Goal: Task Accomplishment & Management: Manage account settings

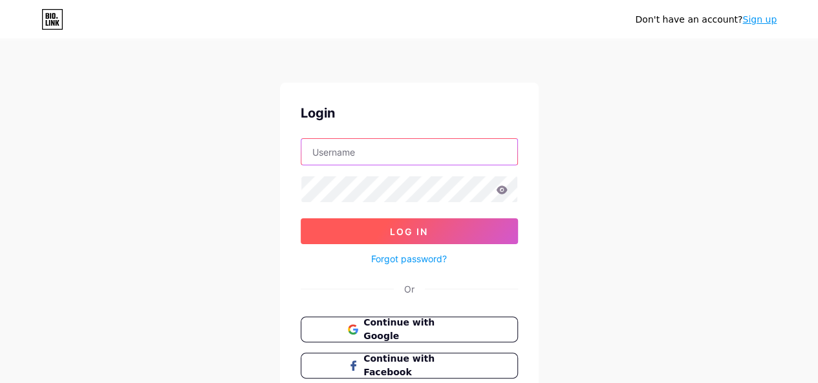
type input "design.cetakkemas@gmail.com"
click at [420, 232] on span "Log In" at bounding box center [409, 231] width 38 height 11
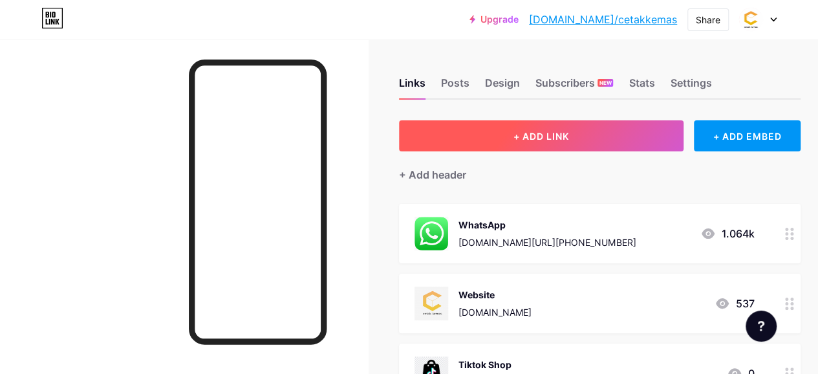
click at [585, 132] on button "+ ADD LINK" at bounding box center [541, 135] width 284 height 31
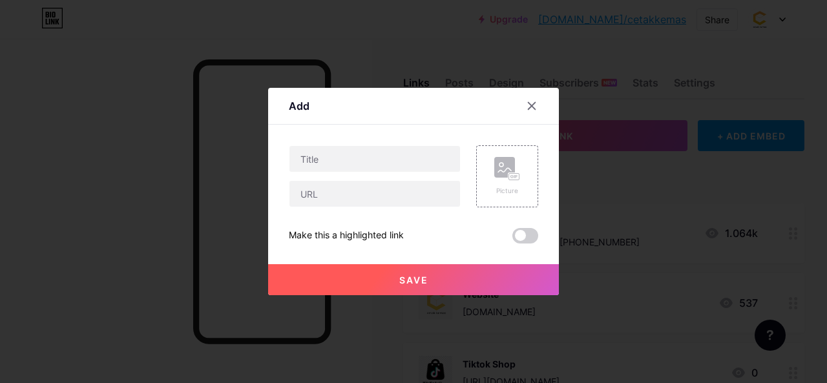
click at [359, 143] on div "Content YouTube Play YouTube video without leaving your page. ADD Vimeo Play Vi…" at bounding box center [414, 184] width 250 height 119
click at [353, 149] on input "text" at bounding box center [375, 159] width 171 height 26
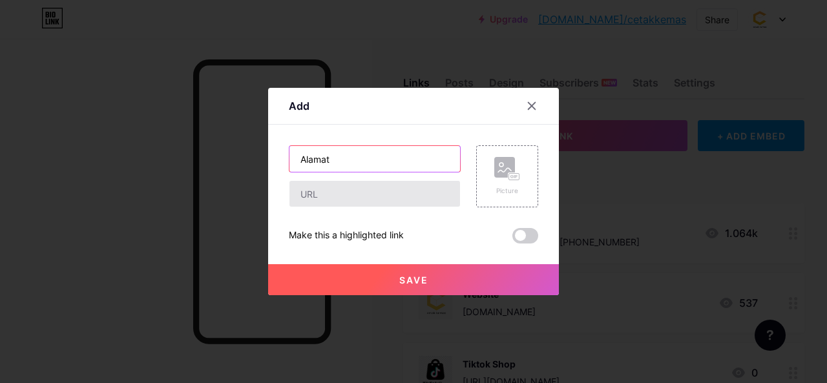
type input "Alamat"
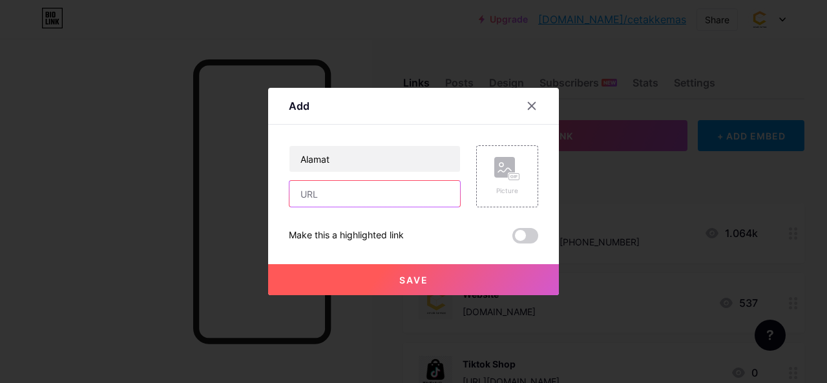
click at [319, 196] on input "text" at bounding box center [375, 194] width 171 height 26
paste input "[URL][DOMAIN_NAME]"
type input "[URL][DOMAIN_NAME]"
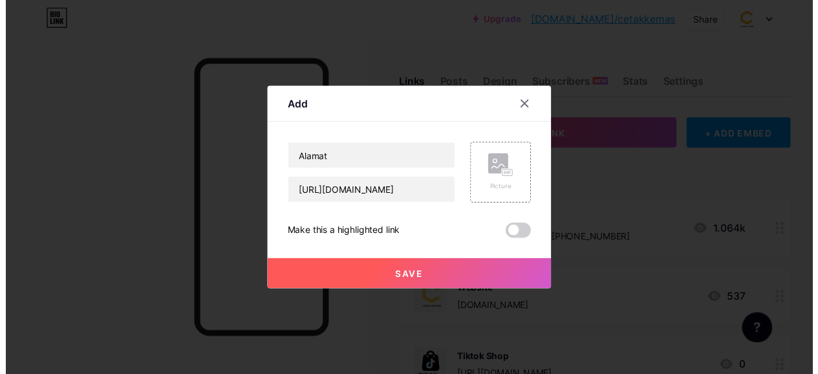
scroll to position [0, 0]
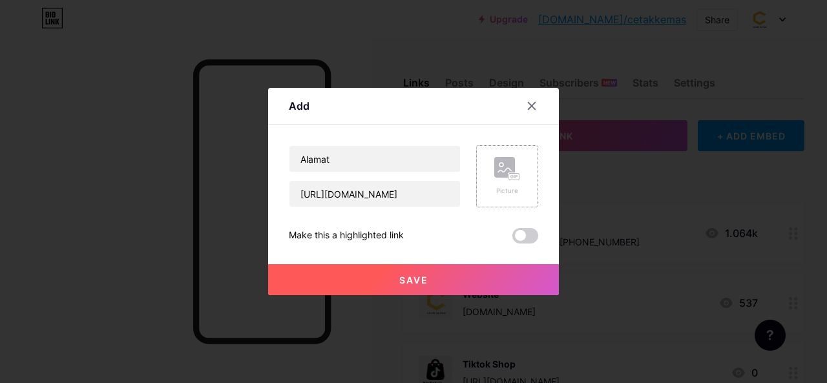
click at [495, 184] on div "Picture" at bounding box center [508, 176] width 26 height 39
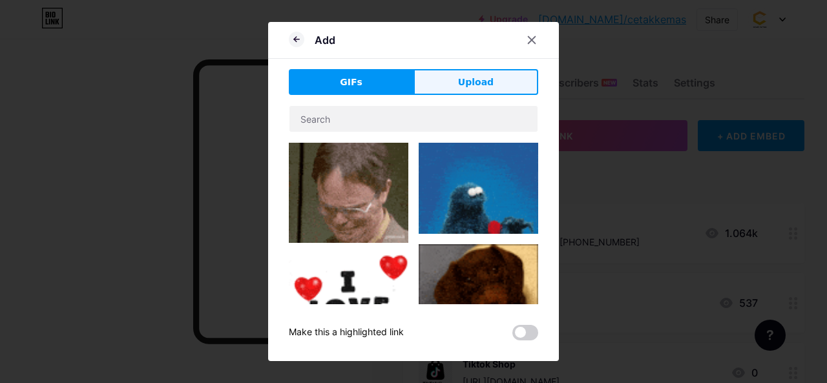
click at [458, 87] on span "Upload" at bounding box center [476, 83] width 36 height 14
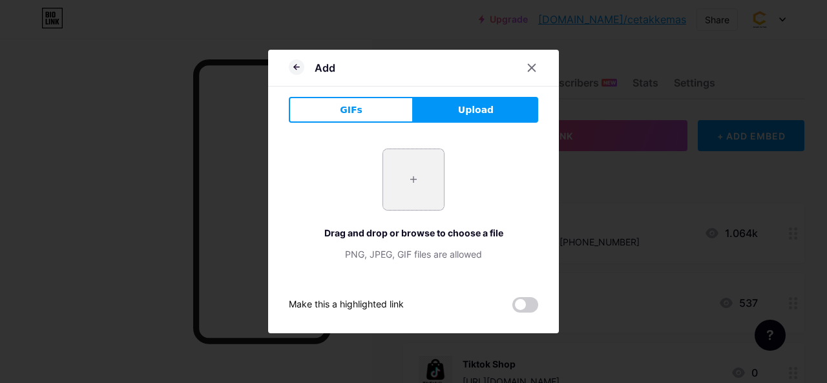
click at [403, 176] on input "file" at bounding box center [413, 179] width 61 height 61
click at [412, 171] on input "file" at bounding box center [413, 179] width 61 height 61
type input "C:\fakepath\google_map_location_logo_icon_159350.png"
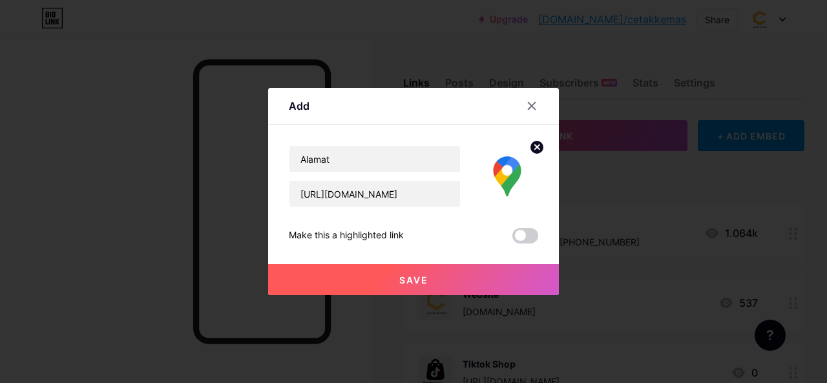
click at [437, 276] on button "Save" at bounding box center [413, 279] width 291 height 31
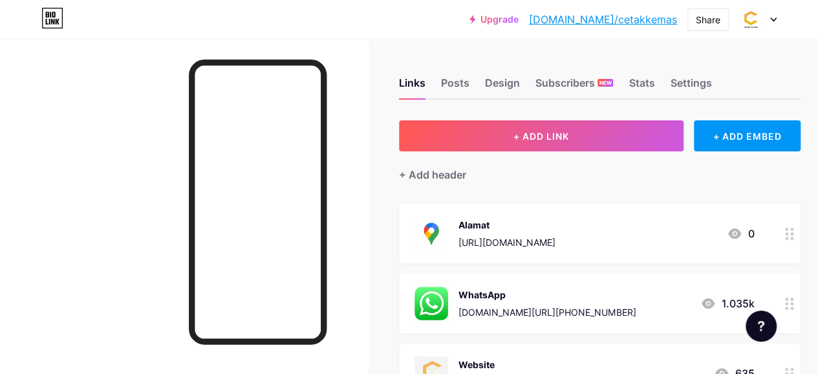
click at [487, 224] on div "Alamat" at bounding box center [506, 225] width 97 height 14
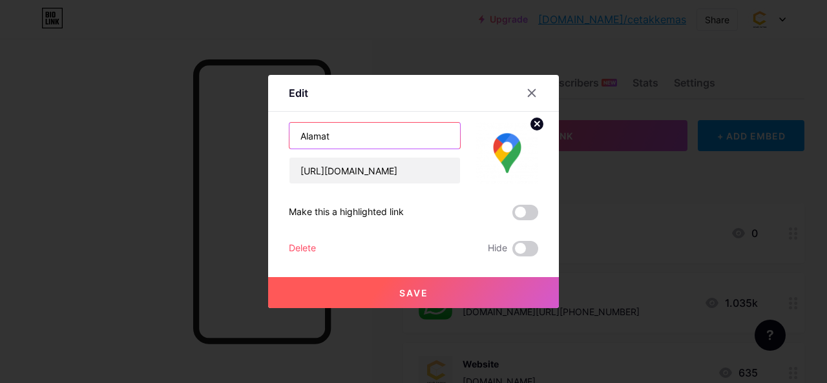
click at [346, 140] on input "Alamat" at bounding box center [375, 136] width 171 height 26
type input "F"
type input "Address"
click at [391, 292] on button "Save" at bounding box center [413, 292] width 291 height 31
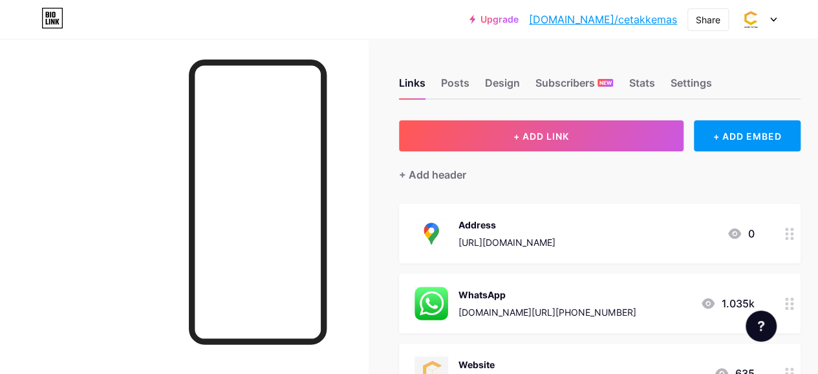
scroll to position [65, 0]
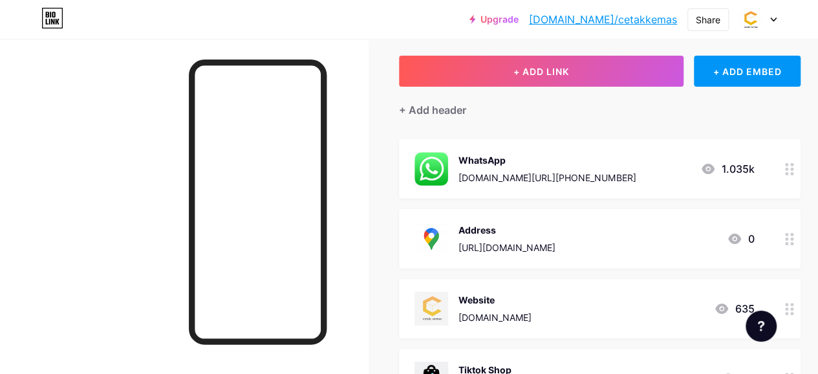
click at [794, 263] on div at bounding box center [789, 238] width 22 height 59
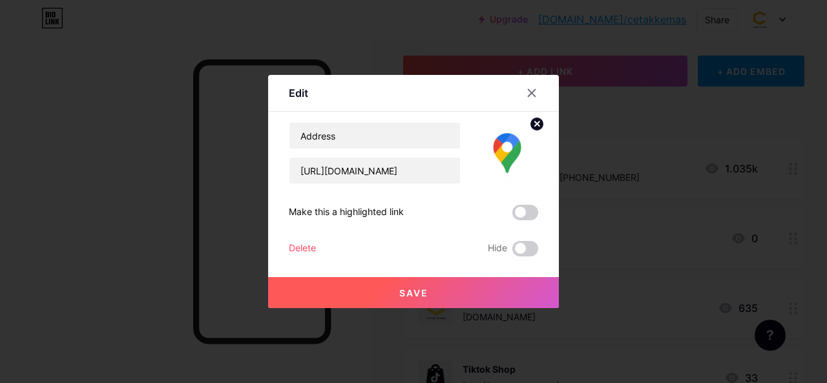
click at [529, 94] on icon at bounding box center [532, 93] width 10 height 10
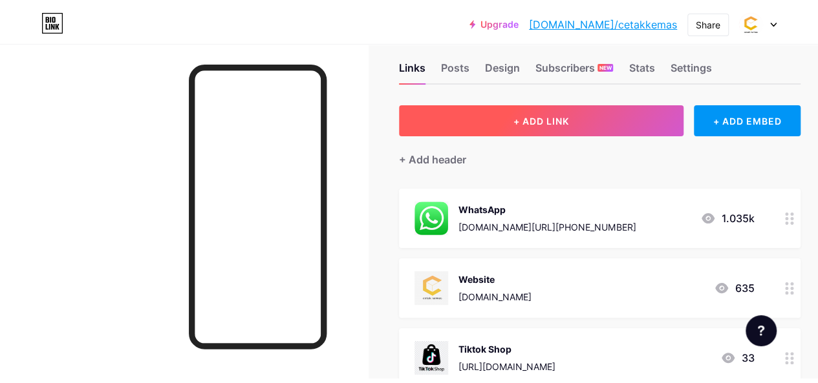
scroll to position [0, 0]
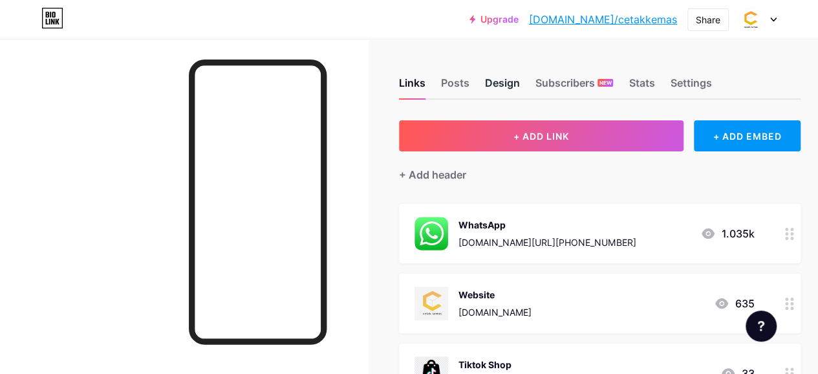
click at [509, 83] on div "Design" at bounding box center [502, 86] width 35 height 23
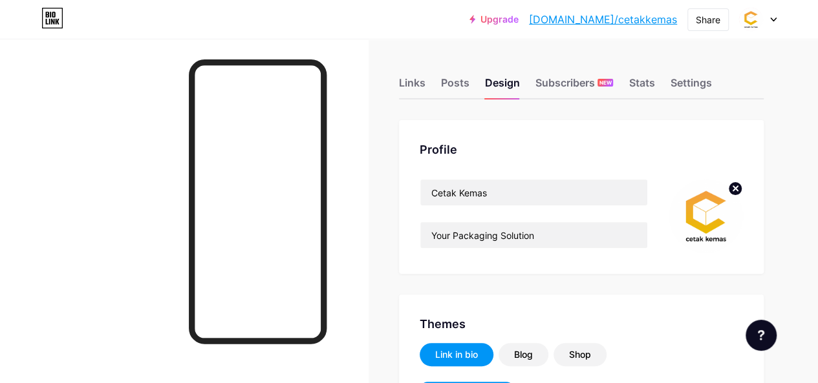
click at [704, 222] on img at bounding box center [705, 216] width 74 height 74
click at [733, 187] on circle at bounding box center [735, 189] width 14 height 14
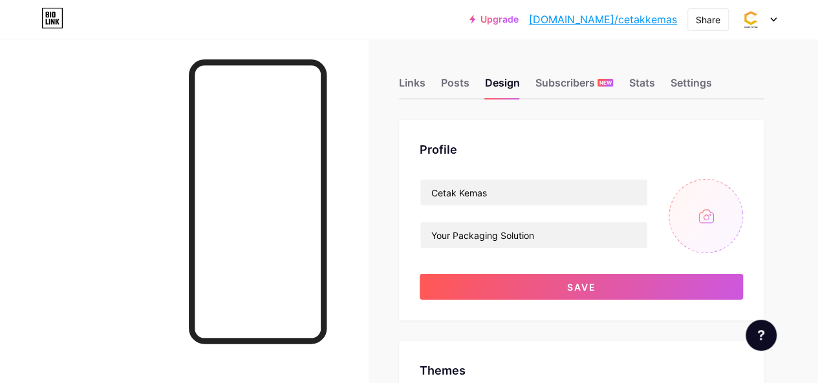
click at [708, 216] on input "file" at bounding box center [705, 216] width 74 height 74
type input "C:\fakepath\TEN CETAK KEMAS (87).jpg"
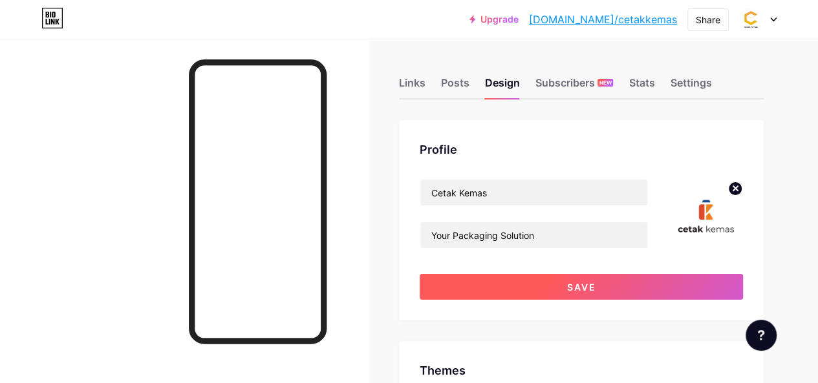
click at [566, 284] on button "Save" at bounding box center [581, 287] width 323 height 26
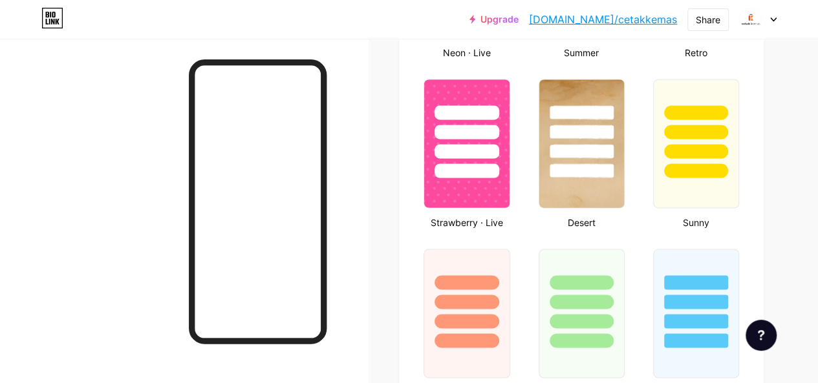
scroll to position [1034, 0]
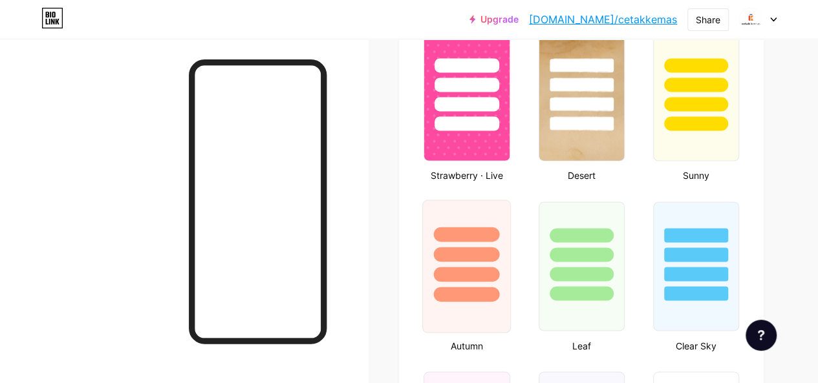
click at [500, 211] on div at bounding box center [466, 250] width 87 height 101
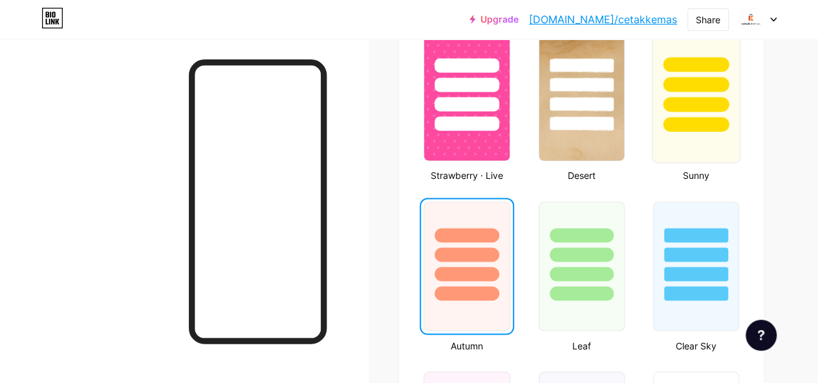
click at [685, 144] on div at bounding box center [696, 96] width 89 height 133
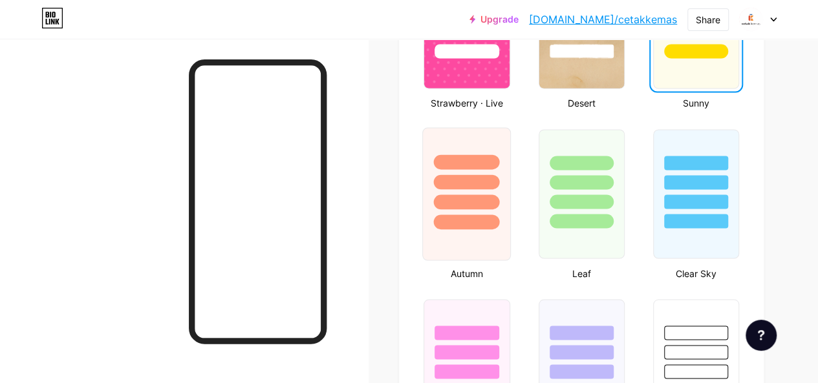
scroll to position [1228, 0]
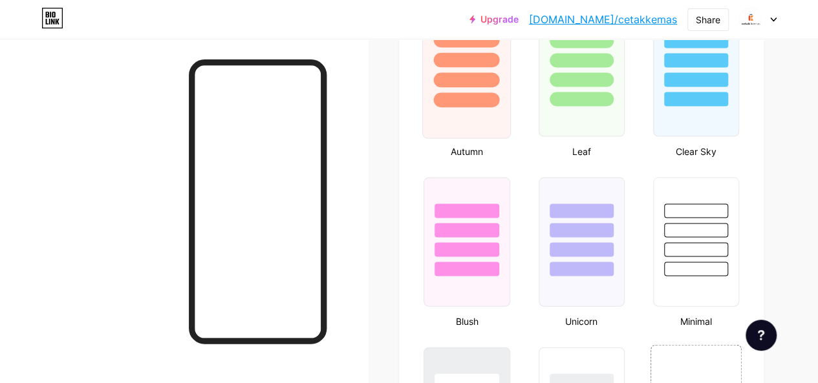
click at [490, 130] on div at bounding box center [466, 72] width 89 height 133
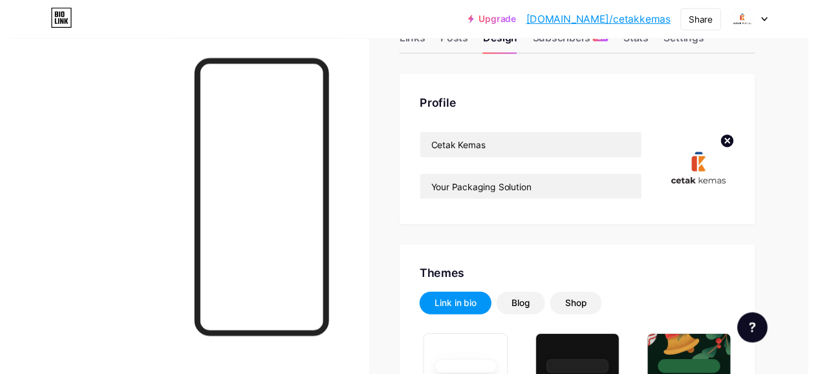
scroll to position [0, 0]
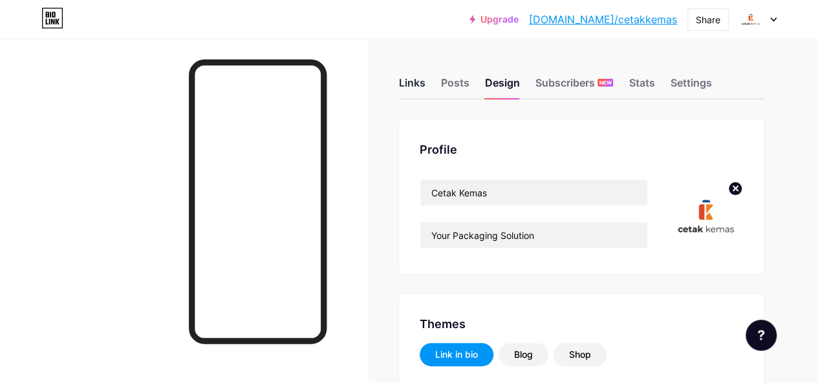
click at [425, 85] on div "Links" at bounding box center [412, 86] width 27 height 23
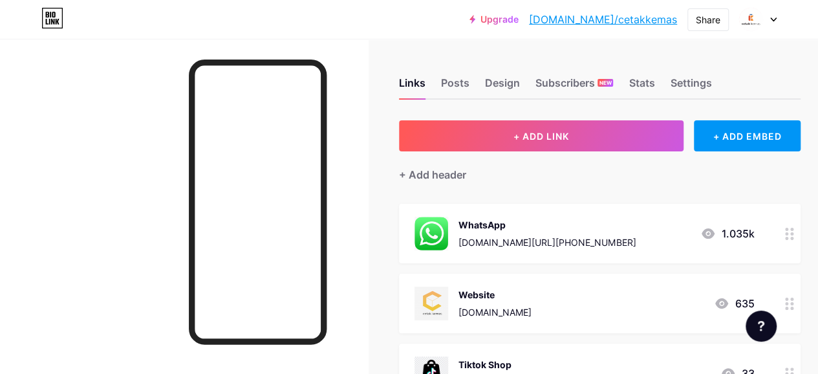
click at [798, 304] on div at bounding box center [789, 302] width 22 height 59
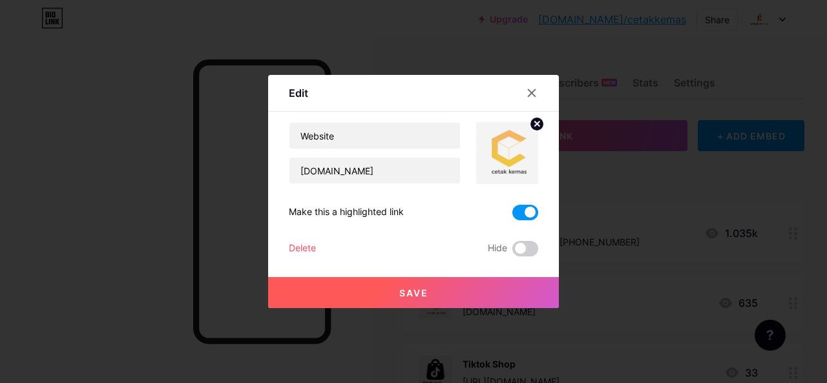
click at [502, 157] on img at bounding box center [507, 153] width 62 height 62
click at [535, 122] on icon at bounding box center [537, 124] width 5 height 5
click at [503, 160] on div "Picture" at bounding box center [508, 153] width 26 height 39
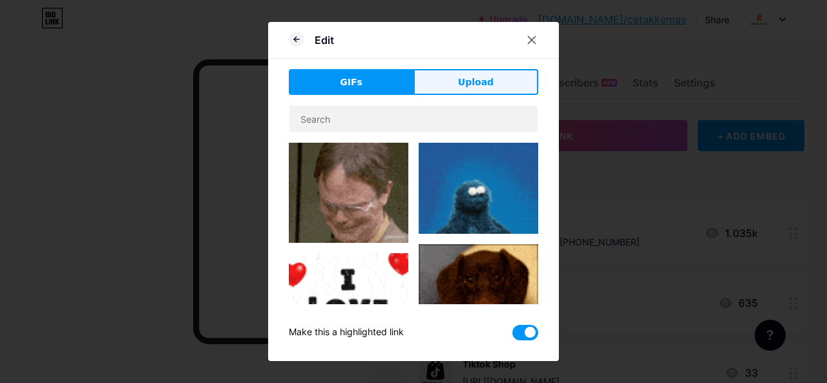
click at [484, 90] on button "Upload" at bounding box center [476, 82] width 125 height 26
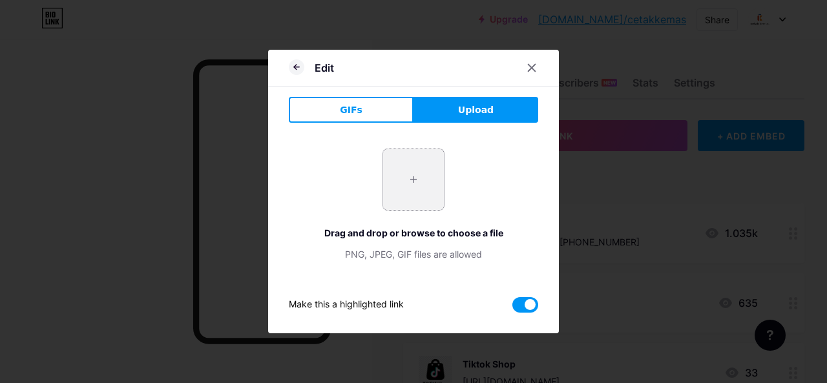
click at [407, 160] on input "file" at bounding box center [413, 179] width 61 height 61
type input "C:\fakepath\TEN CETAK KEMAS (87).jpg"
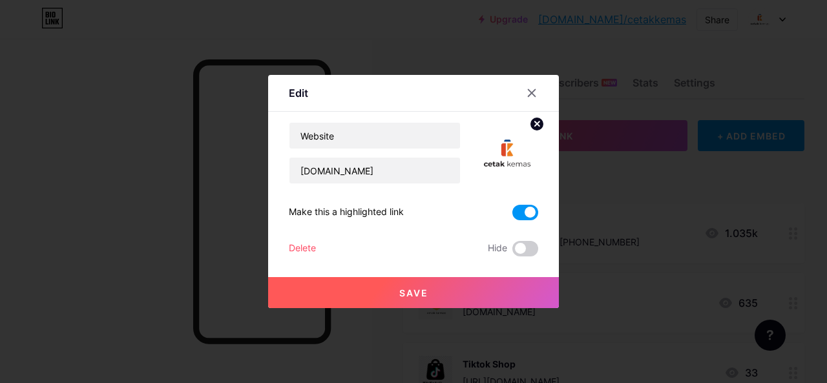
click at [421, 288] on span "Save" at bounding box center [413, 293] width 29 height 11
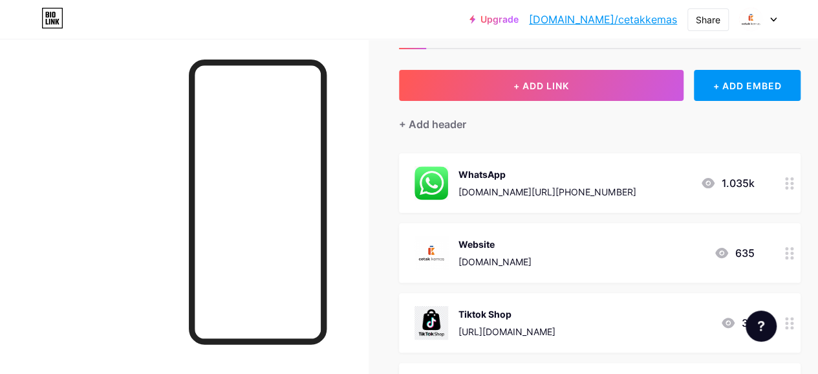
scroll to position [129, 0]
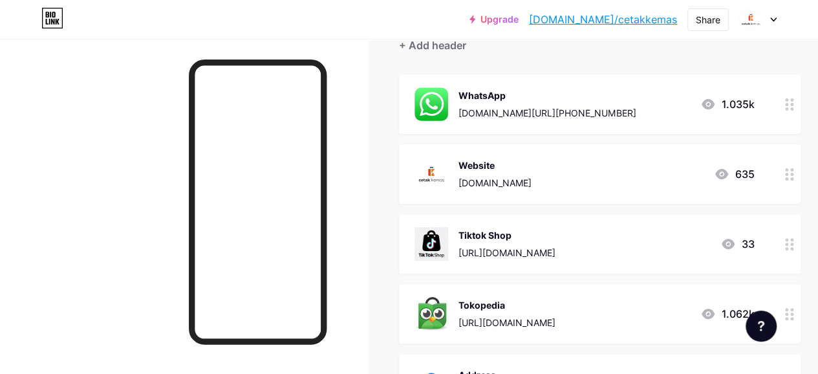
click at [794, 245] on icon at bounding box center [789, 244] width 9 height 12
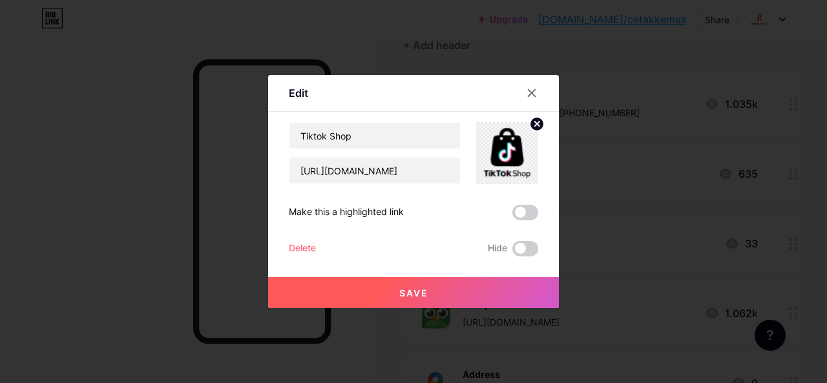
click at [516, 151] on img at bounding box center [507, 153] width 62 height 62
click at [535, 122] on icon at bounding box center [537, 124] width 5 height 5
click at [511, 154] on rect at bounding box center [514, 154] width 10 height 6
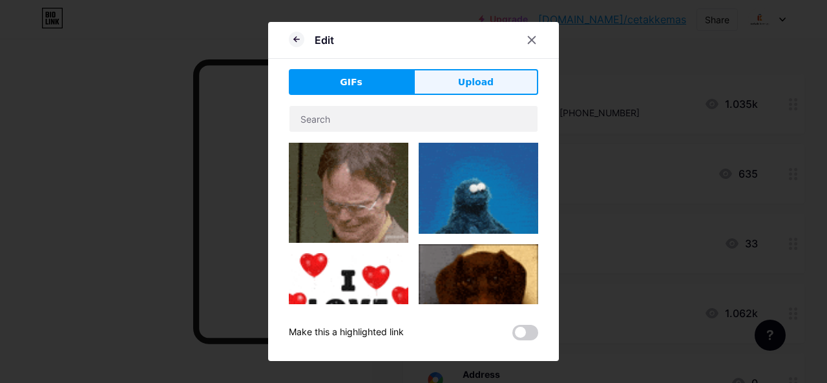
click at [478, 88] on span "Upload" at bounding box center [476, 83] width 36 height 14
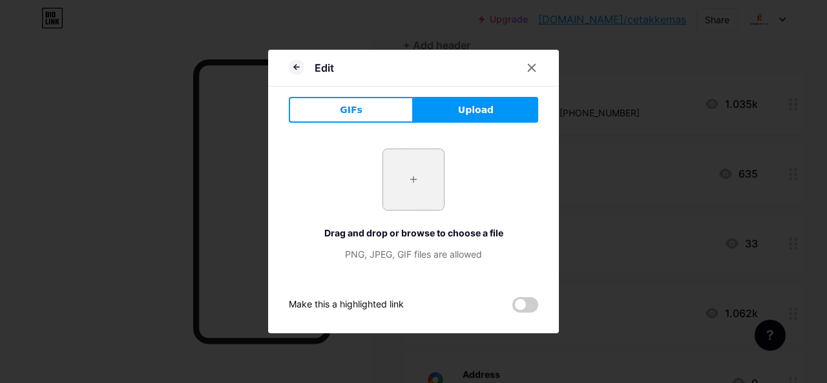
click at [397, 176] on input "file" at bounding box center [413, 179] width 61 height 61
type input "C:\fakepath\0cb5122ad79e21291880648679d3af7f.jpg"
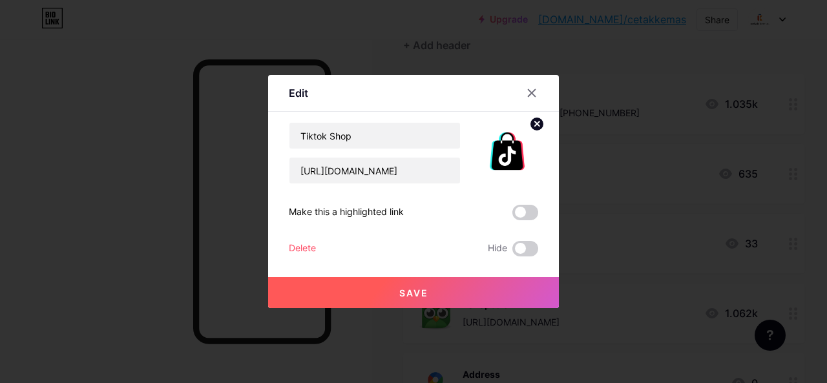
click at [459, 292] on button "Save" at bounding box center [413, 292] width 291 height 31
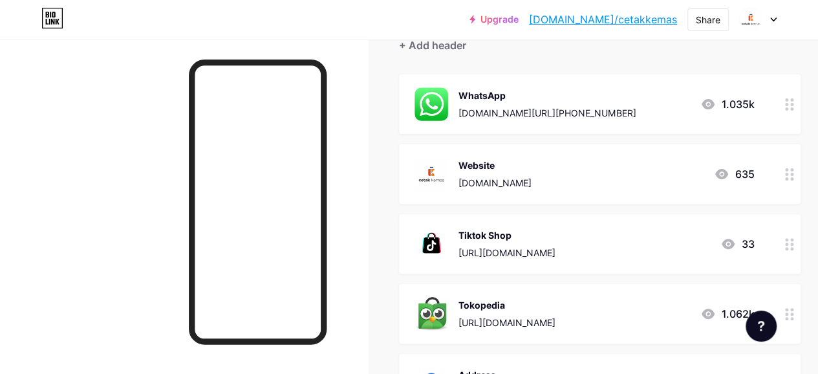
scroll to position [194, 0]
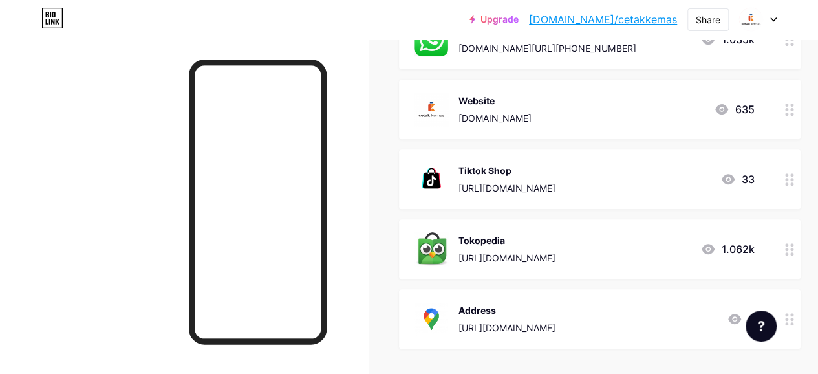
click at [787, 245] on div at bounding box center [789, 248] width 22 height 59
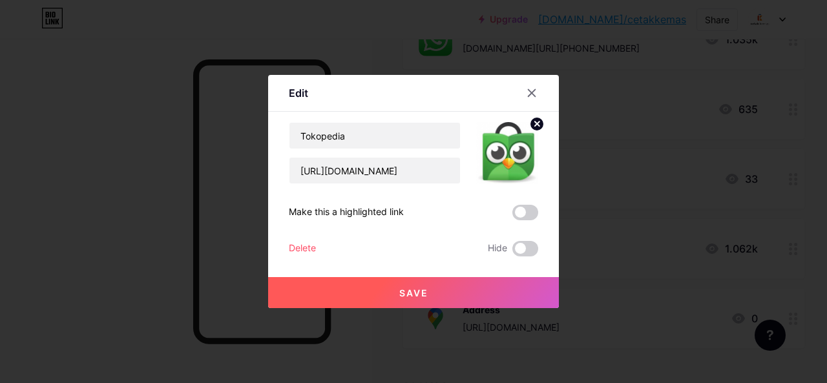
click at [535, 126] on icon at bounding box center [537, 124] width 5 height 5
click at [500, 166] on div "Picture" at bounding box center [508, 168] width 26 height 10
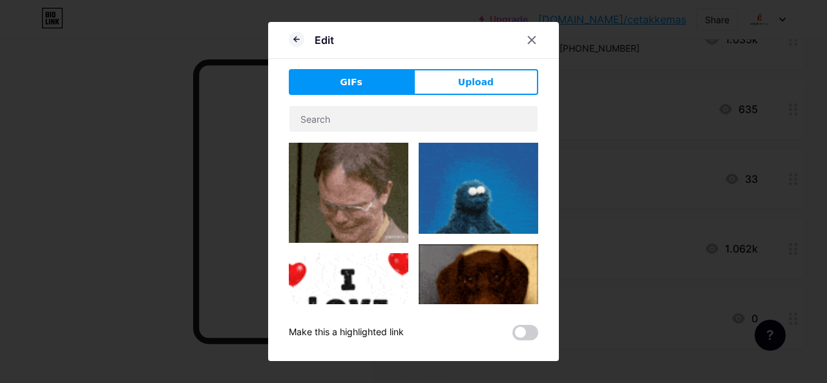
click at [464, 85] on span "Upload" at bounding box center [476, 83] width 36 height 14
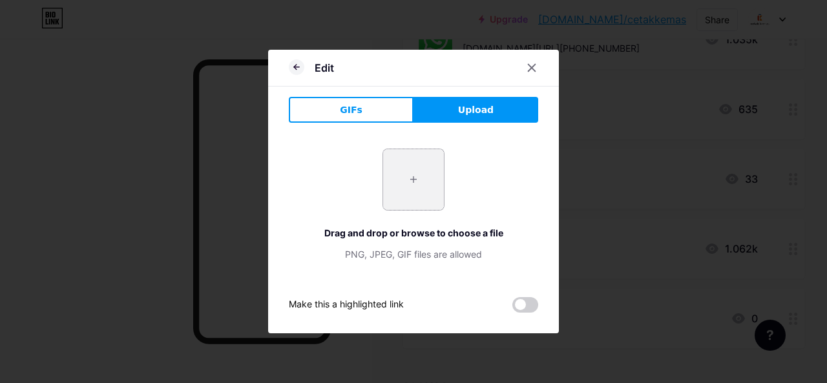
click at [418, 174] on input "file" at bounding box center [413, 179] width 61 height 61
type input "C:\fakepath\5cd9c78435ed9f37473b29f817085337.jpg"
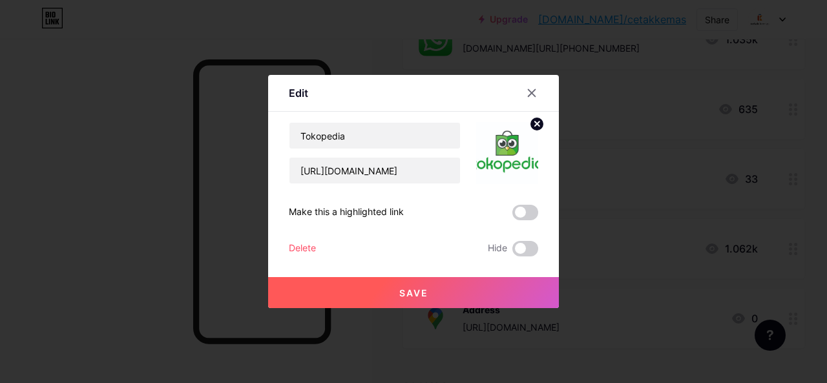
click at [496, 156] on img at bounding box center [507, 153] width 62 height 62
click at [527, 92] on icon at bounding box center [532, 93] width 10 height 10
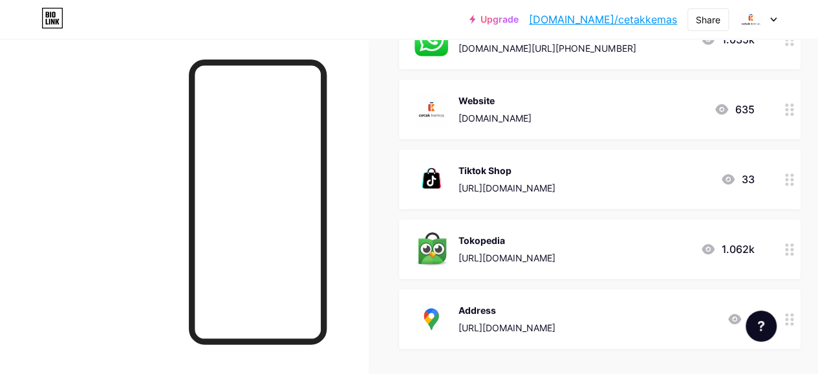
click at [789, 247] on div at bounding box center [789, 248] width 22 height 59
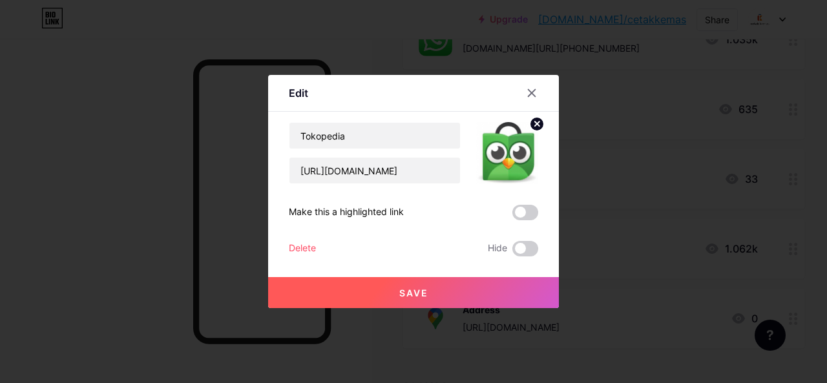
click at [535, 123] on circle at bounding box center [537, 124] width 14 height 14
click at [495, 161] on div "Picture" at bounding box center [508, 153] width 26 height 39
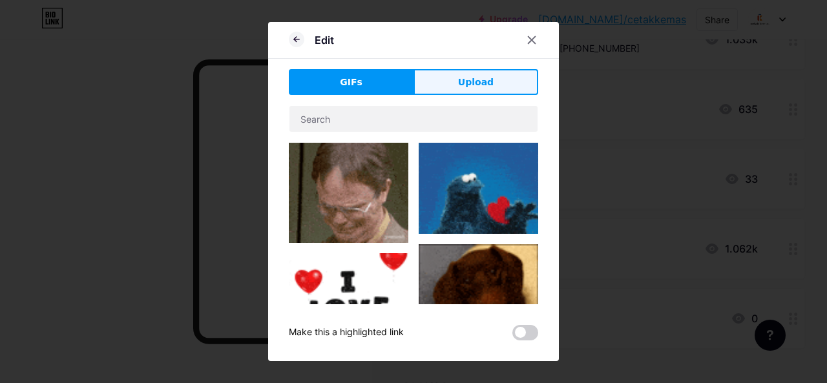
click at [480, 78] on span "Upload" at bounding box center [476, 83] width 36 height 14
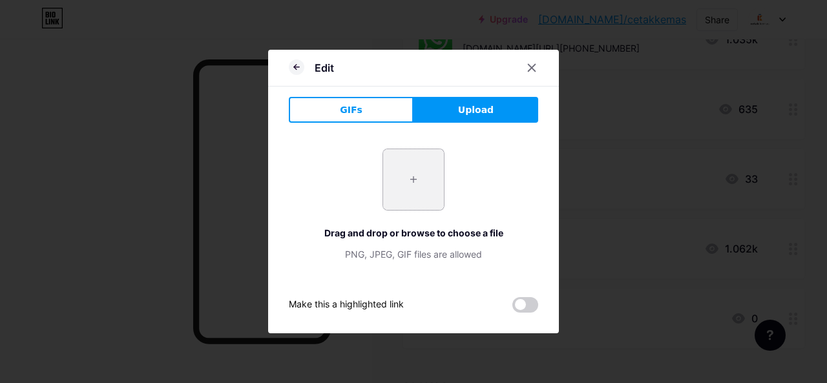
click at [416, 184] on input "file" at bounding box center [413, 179] width 61 height 61
type input "C:\fakepath\ed5e413091c1c99f243f76ca151aecf0.jpg"
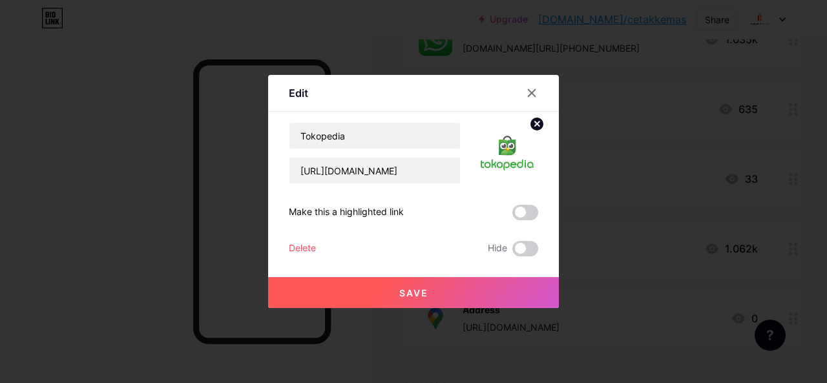
click at [468, 283] on button "Save" at bounding box center [413, 292] width 291 height 31
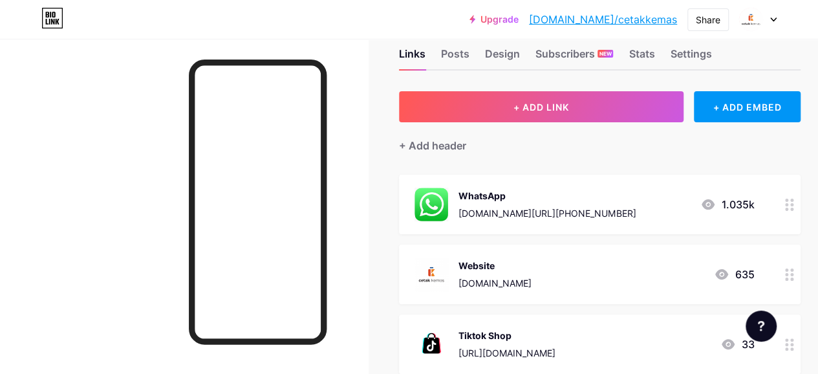
scroll to position [0, 0]
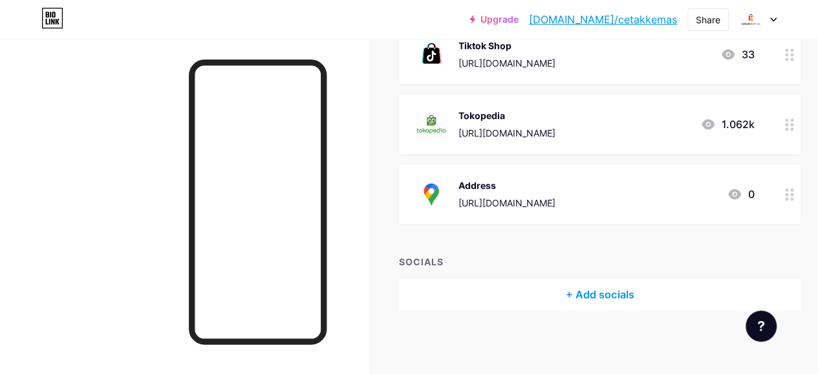
click at [597, 293] on div "+ Add socials" at bounding box center [599, 294] width 401 height 31
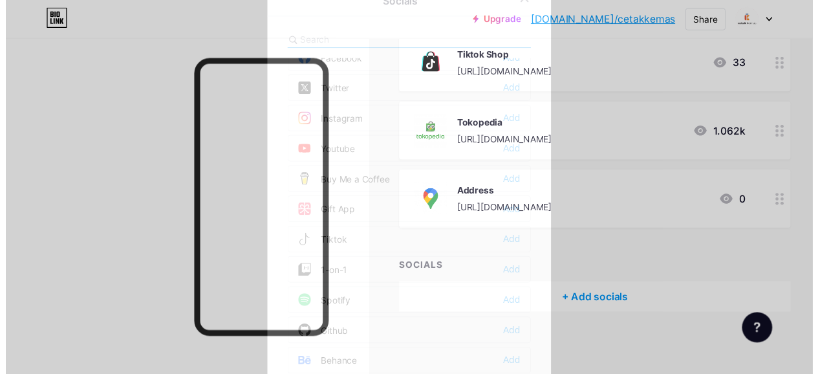
scroll to position [65, 0]
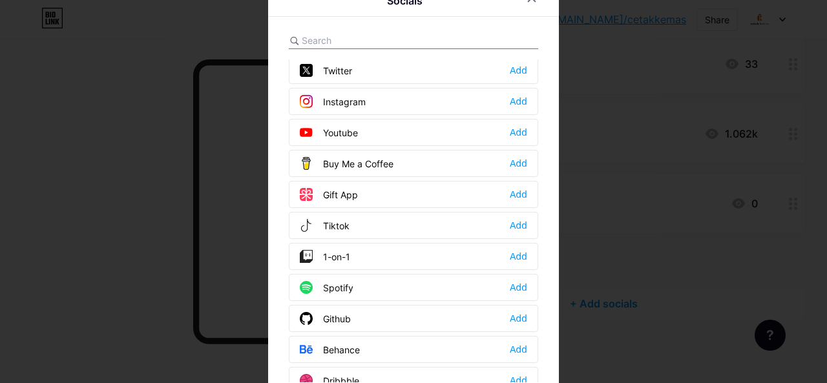
click at [362, 222] on div "Tiktok Add" at bounding box center [414, 225] width 250 height 27
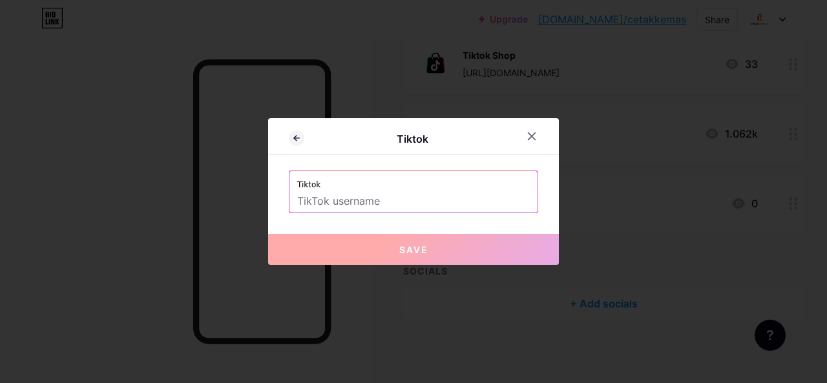
click at [376, 201] on input "text" at bounding box center [413, 202] width 233 height 22
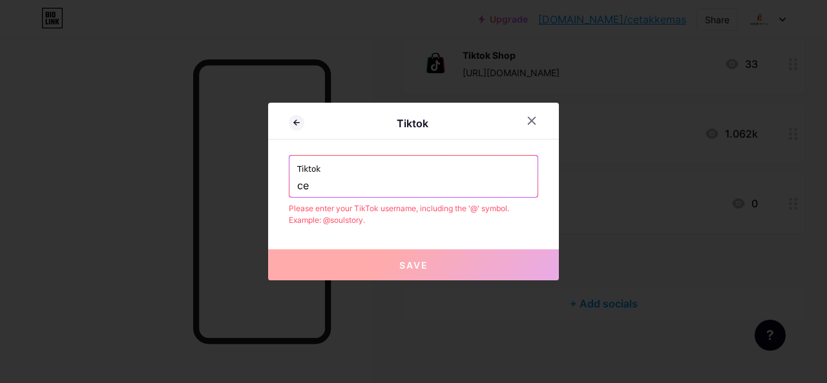
type input "c"
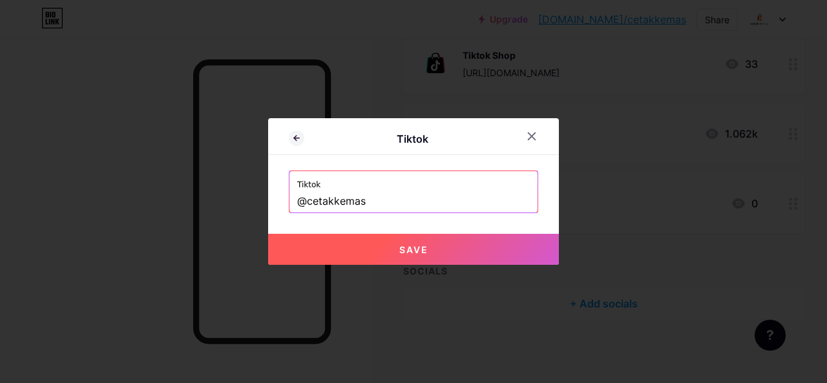
click at [381, 257] on button "Save" at bounding box center [413, 249] width 291 height 31
type input "[URL][DOMAIN_NAME]"
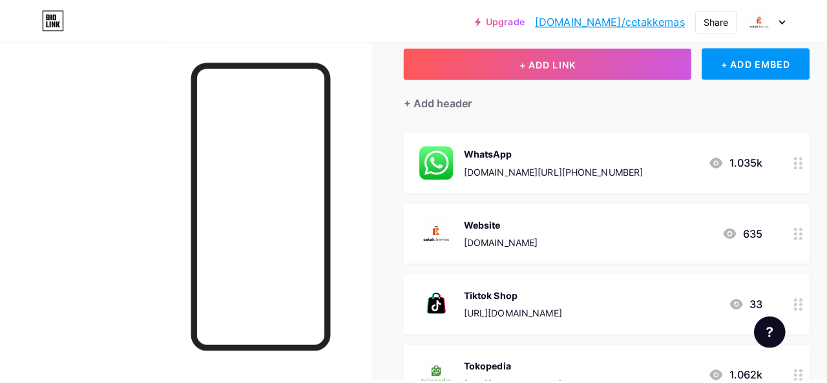
scroll to position [194, 0]
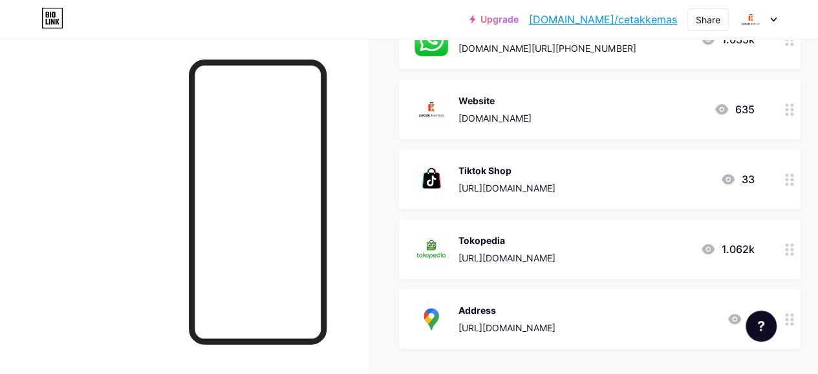
click at [478, 187] on div "[URL][DOMAIN_NAME]" at bounding box center [506, 188] width 97 height 14
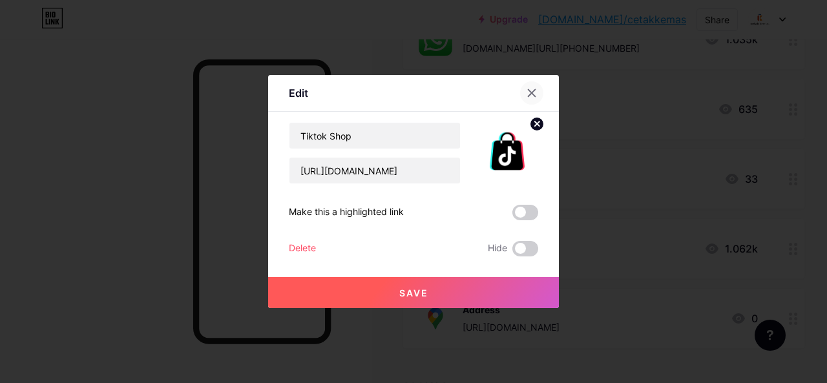
click at [526, 87] on div at bounding box center [531, 92] width 23 height 23
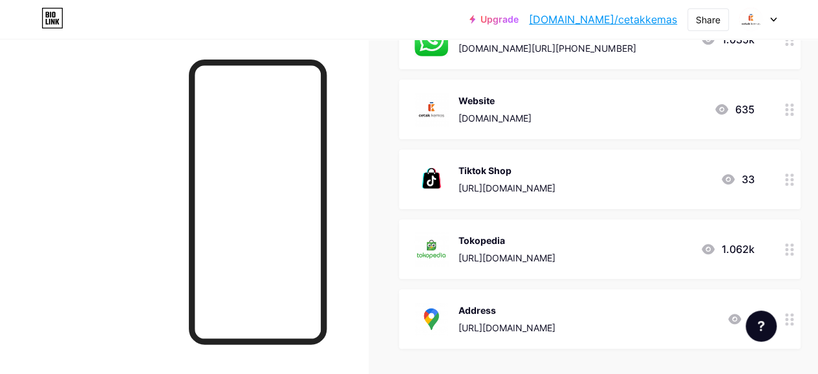
click at [793, 180] on circle at bounding box center [791, 179] width 3 height 3
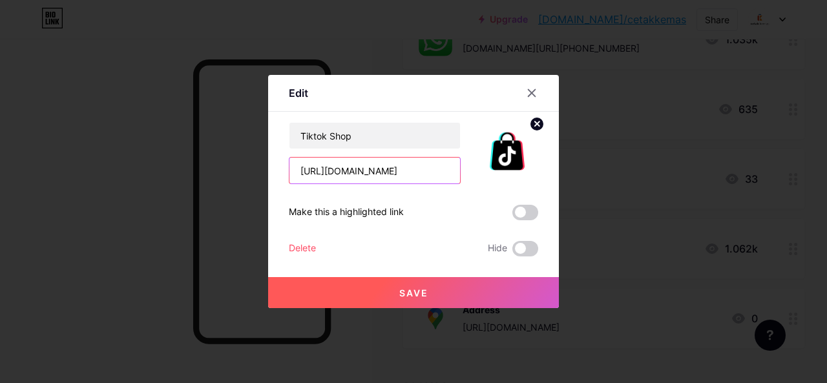
click at [384, 170] on input "[URL][DOMAIN_NAME]" at bounding box center [375, 171] width 171 height 26
paste input "[URL][DOMAIN_NAME]"
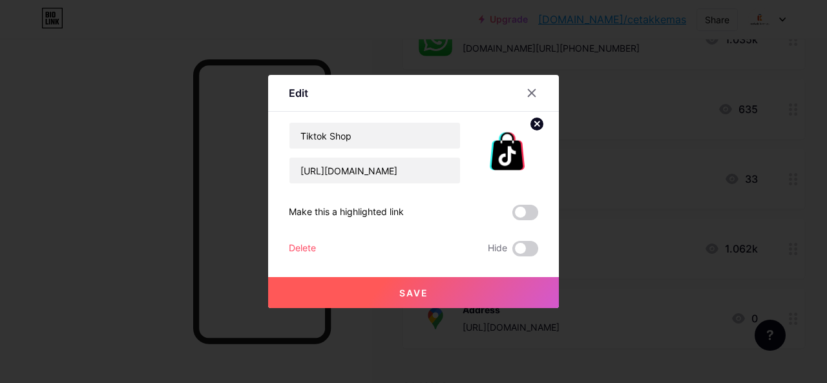
click at [416, 298] on button "Save" at bounding box center [413, 292] width 291 height 31
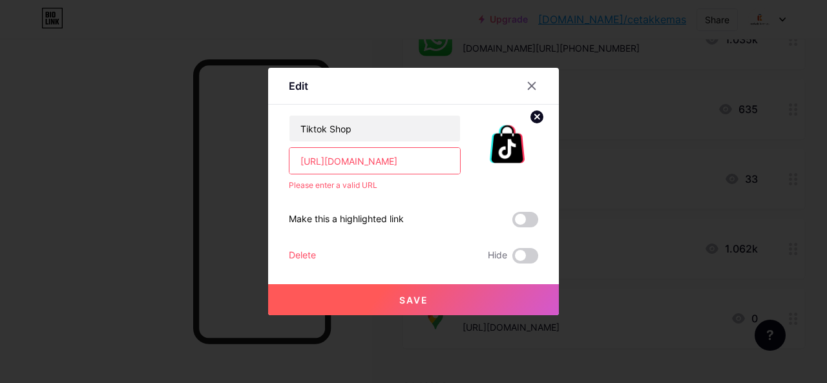
click at [296, 161] on input "[URL][DOMAIN_NAME]" at bounding box center [375, 161] width 171 height 26
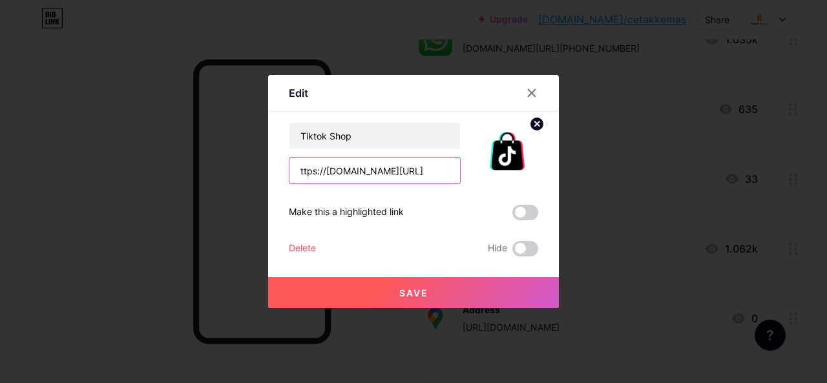
type input "tps://[DOMAIN_NAME][URL]"
click at [370, 170] on input "tps://[DOMAIN_NAME][URL]" at bounding box center [375, 171] width 171 height 26
paste input "[URL][DOMAIN_NAME]"
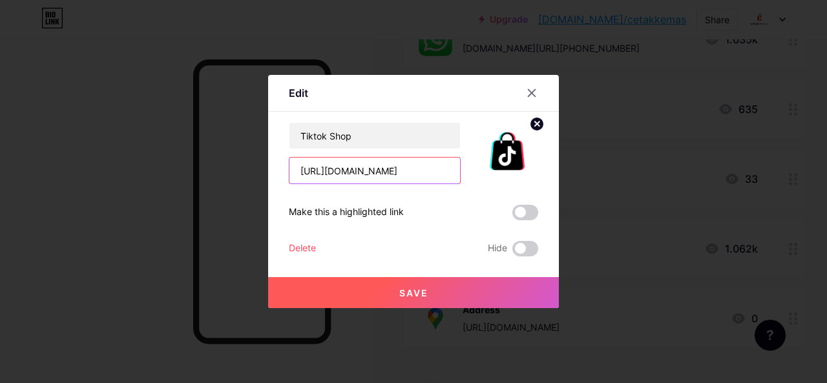
scroll to position [0, 44]
click at [382, 256] on div "Delete Hide" at bounding box center [414, 249] width 250 height 16
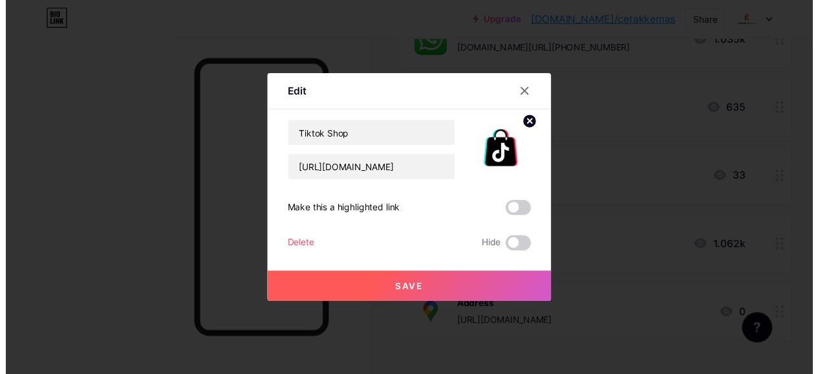
scroll to position [0, 0]
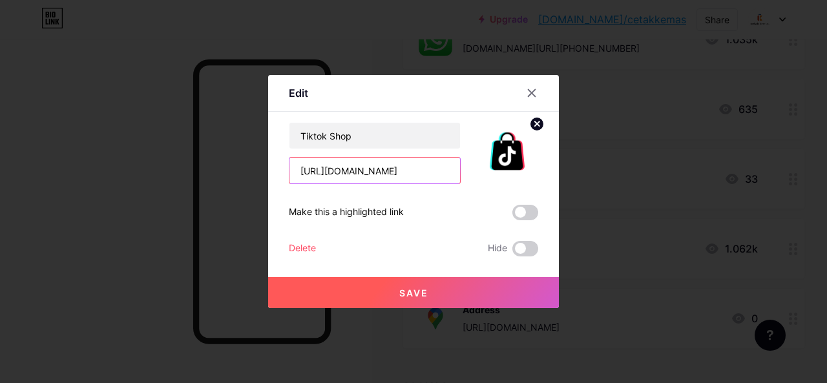
click at [297, 175] on input "[URL][DOMAIN_NAME]" at bounding box center [375, 171] width 171 height 26
type input "[URL][DOMAIN_NAME]"
click at [411, 289] on span "Save" at bounding box center [413, 293] width 29 height 11
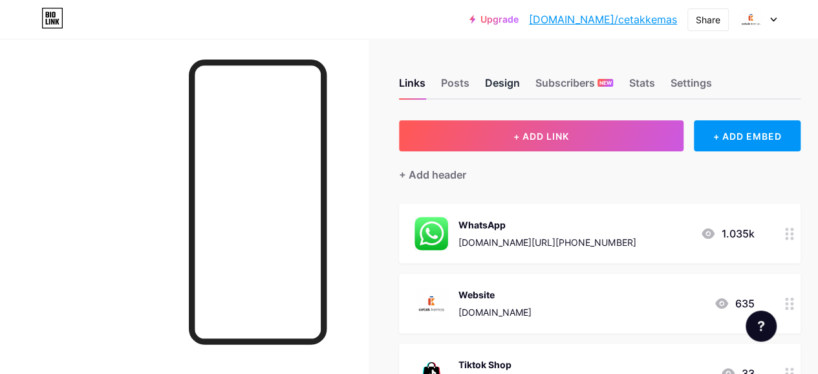
click at [513, 81] on div "Design" at bounding box center [502, 86] width 35 height 23
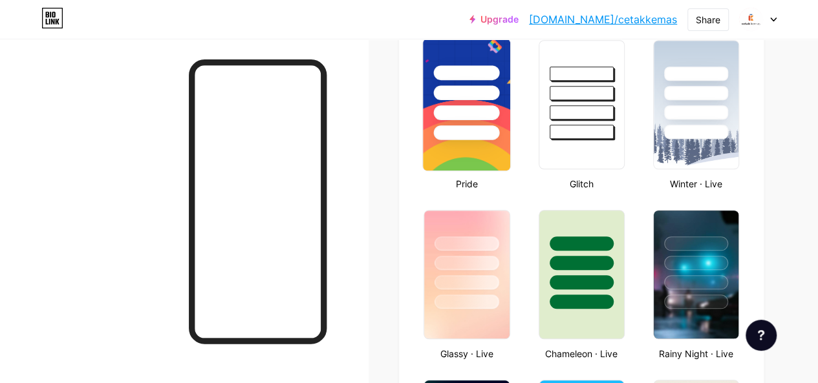
scroll to position [517, 0]
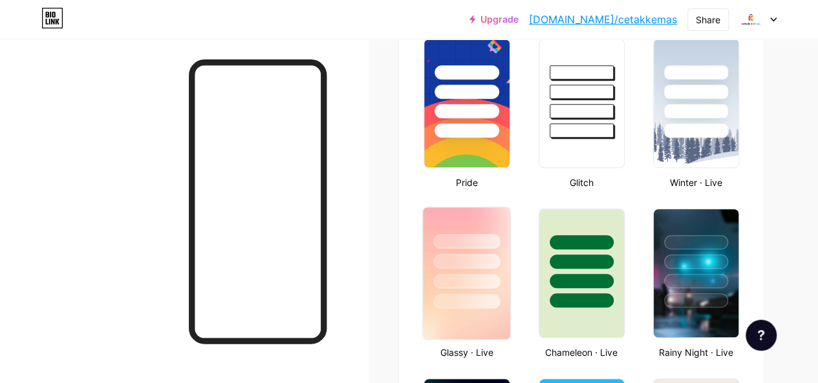
click at [472, 248] on div at bounding box center [467, 241] width 66 height 15
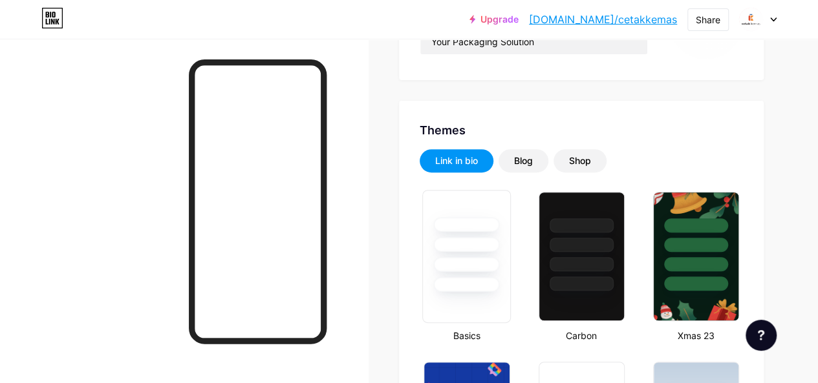
scroll to position [0, 0]
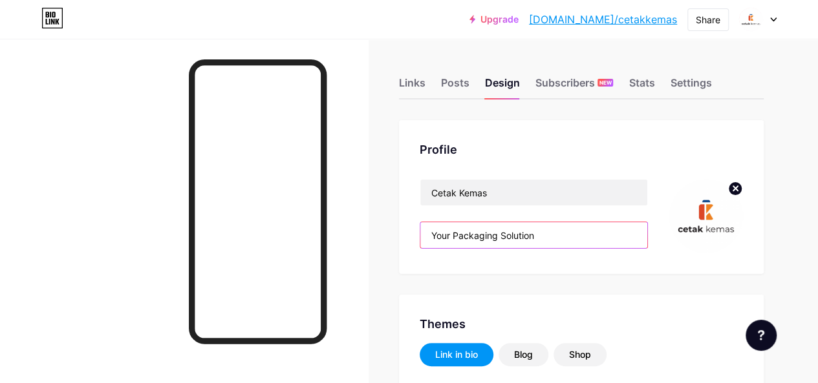
click at [582, 232] on input "Your Packaging Solution" at bounding box center [533, 235] width 227 height 26
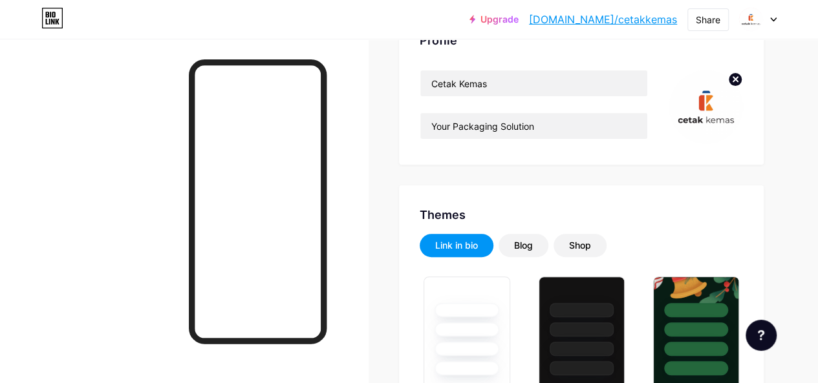
scroll to position [129, 0]
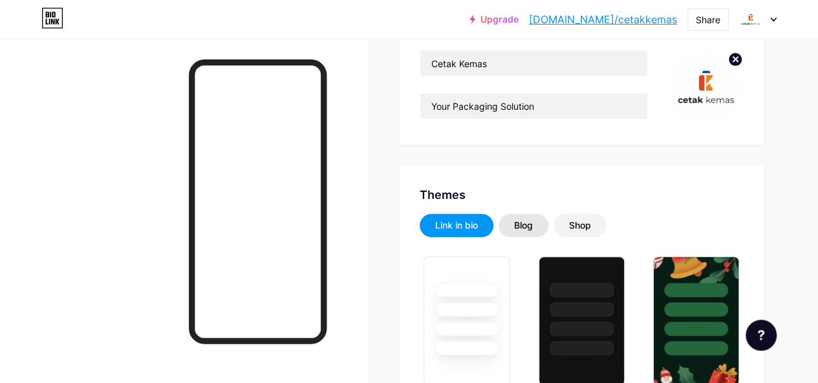
click at [531, 230] on div "Blog" at bounding box center [523, 225] width 19 height 13
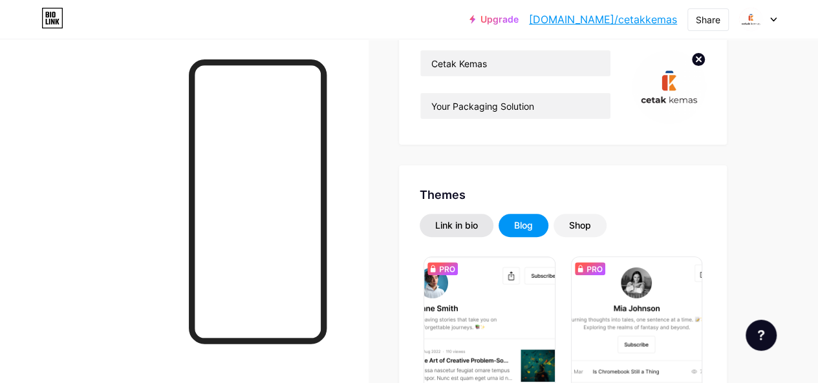
click at [473, 220] on div "Link in bio" at bounding box center [456, 225] width 43 height 13
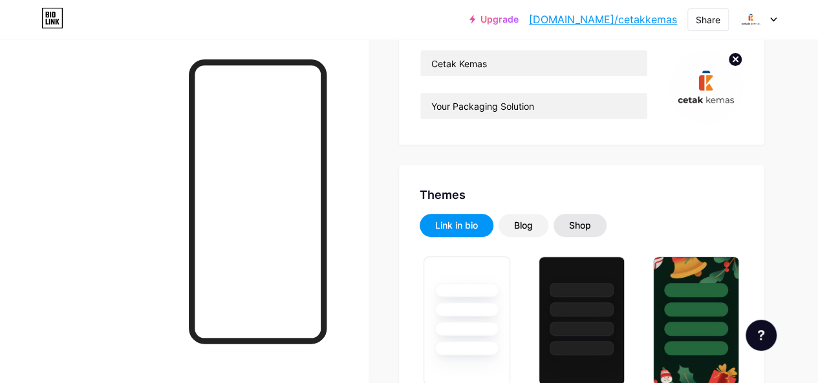
click at [600, 218] on div "Shop" at bounding box center [579, 225] width 53 height 23
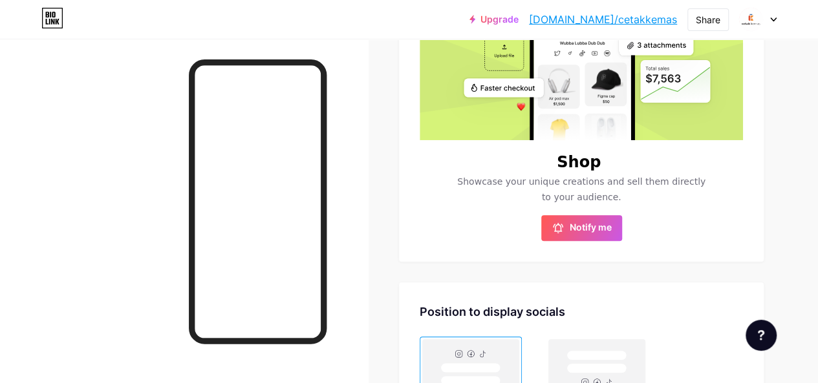
scroll to position [217, 0]
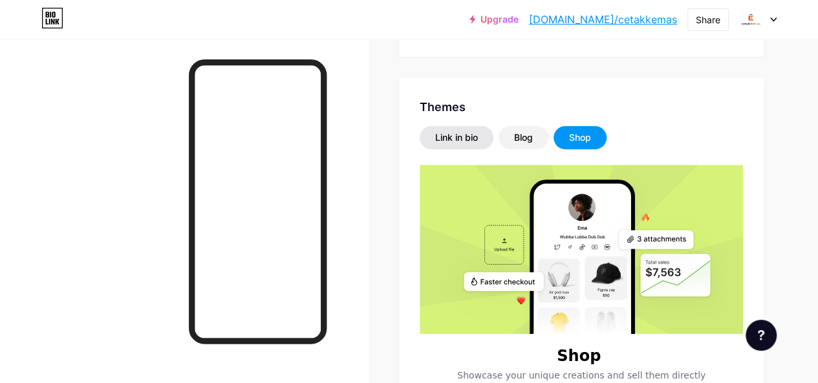
click at [460, 131] on div "Link in bio" at bounding box center [456, 137] width 43 height 13
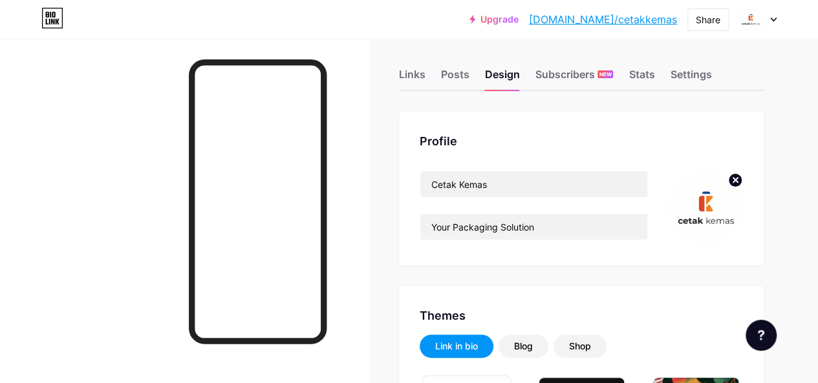
scroll to position [0, 0]
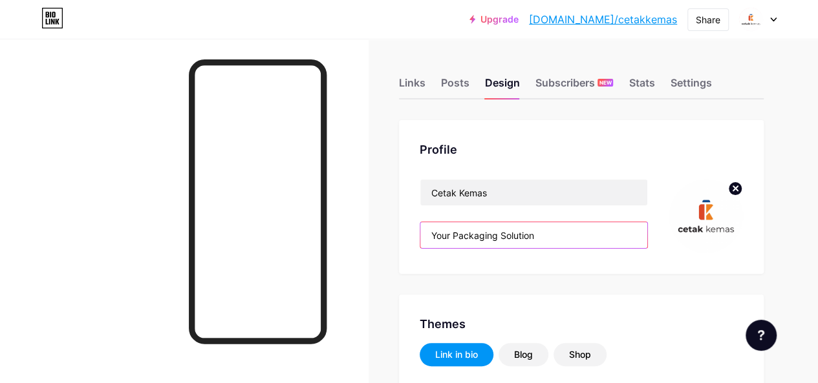
click at [584, 233] on input "Your Packaging Solution" at bounding box center [533, 235] width 227 height 26
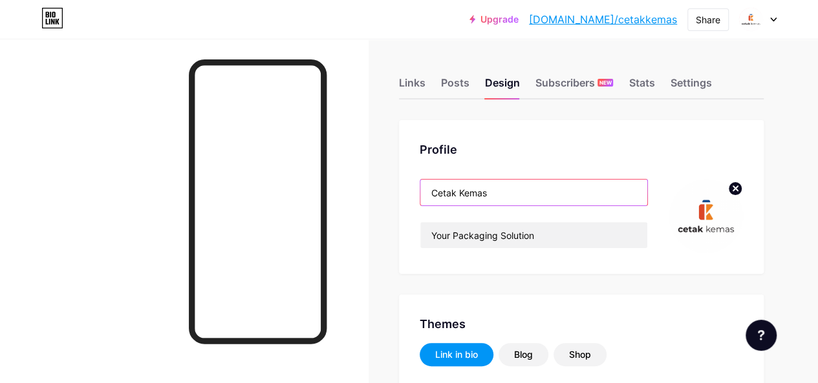
click at [561, 183] on input "Cetak Kemas" at bounding box center [533, 193] width 227 height 26
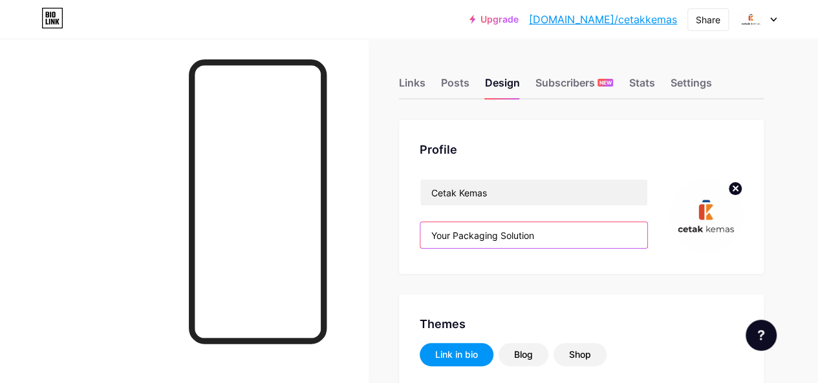
click at [575, 235] on input "Your Packaging Solution" at bounding box center [533, 235] width 227 height 26
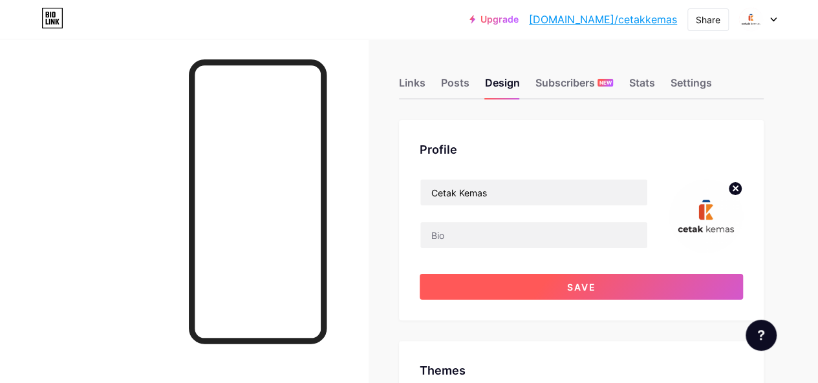
click at [590, 283] on span "Save" at bounding box center [581, 287] width 29 height 11
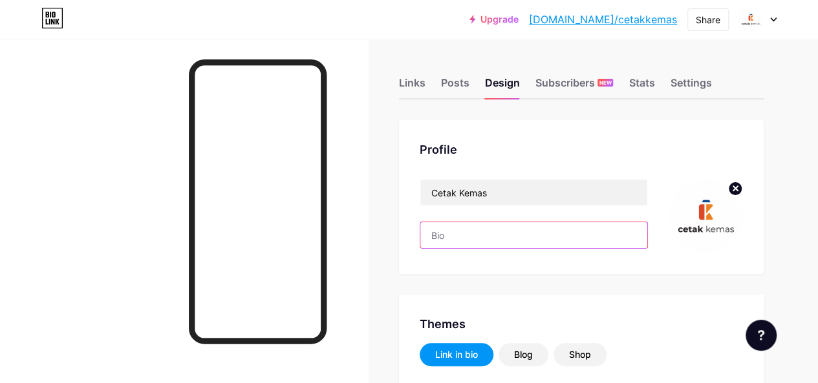
click at [473, 237] on input "text" at bounding box center [533, 235] width 227 height 26
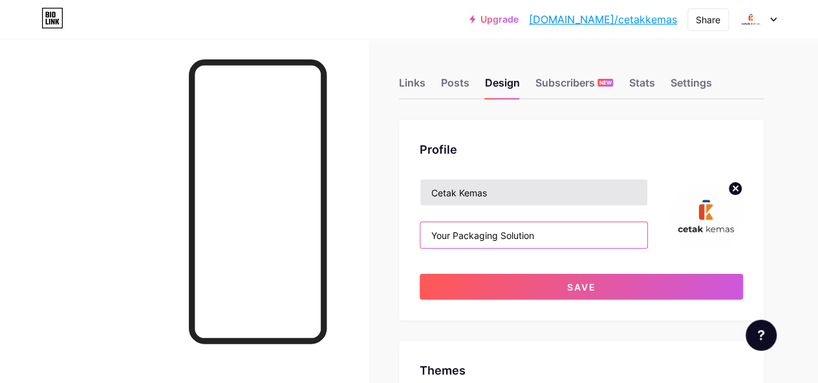
type input "Your Packaging Solution"
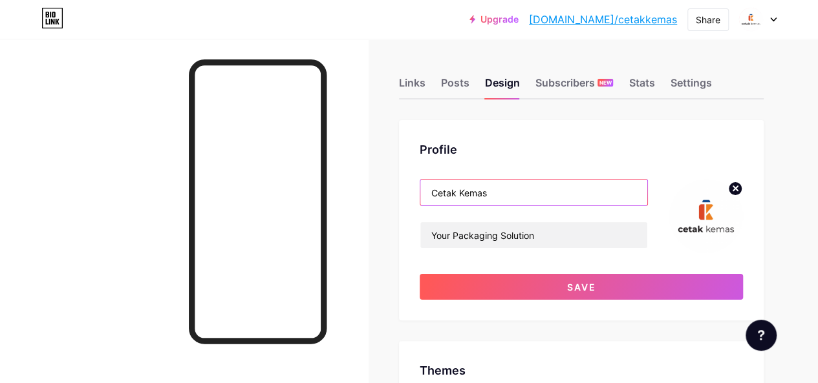
click at [512, 201] on input "Cetak Kemas" at bounding box center [533, 193] width 227 height 26
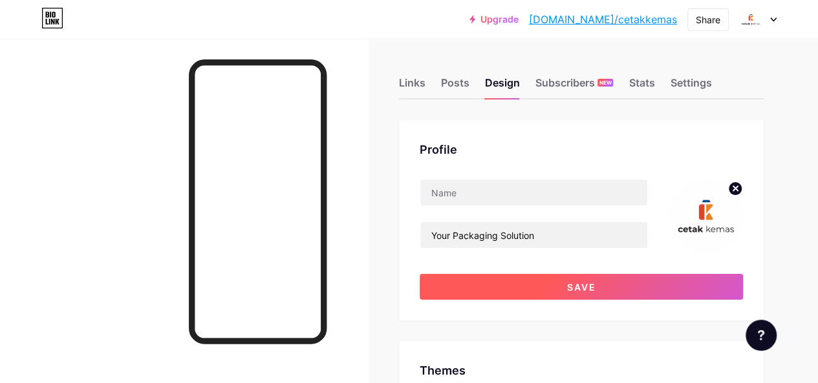
click at [508, 282] on button "Save" at bounding box center [581, 287] width 323 height 26
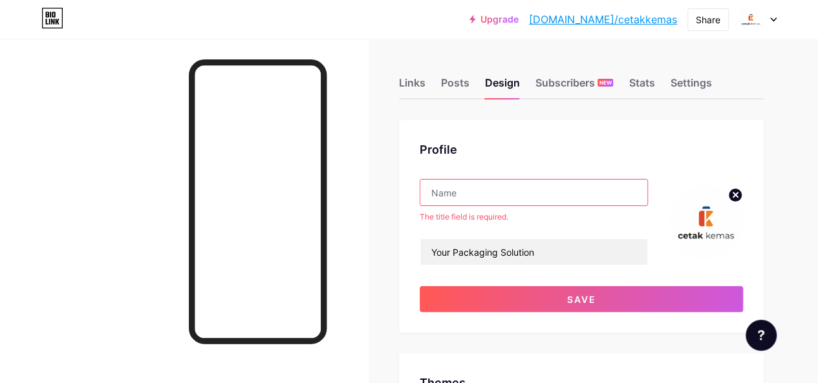
click at [535, 192] on input "text" at bounding box center [533, 193] width 227 height 26
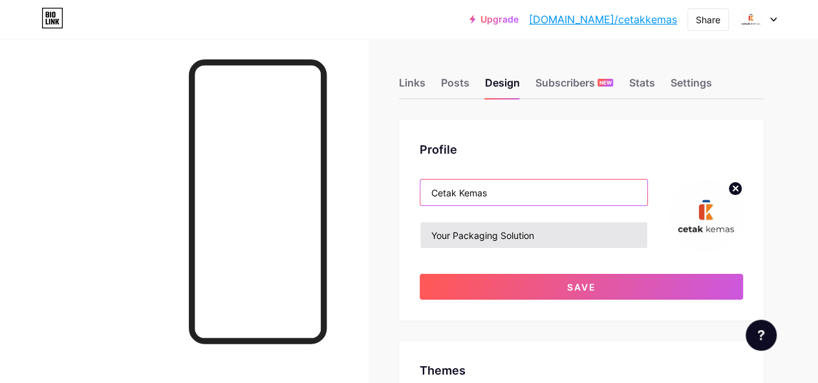
type input "Cetak Kemas"
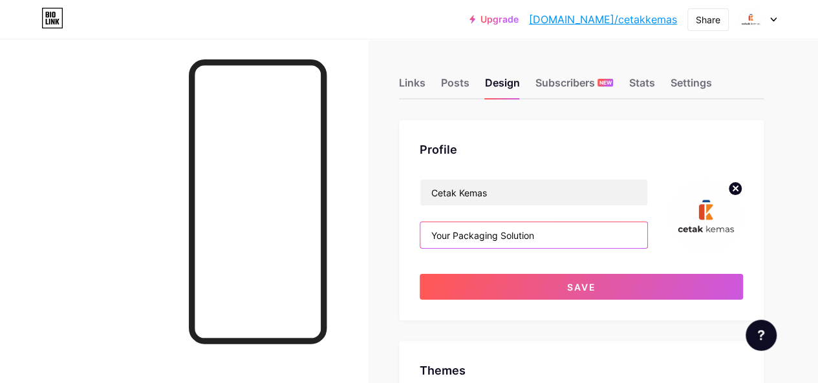
click at [549, 233] on input "Your Packaging Solution" at bounding box center [533, 235] width 227 height 26
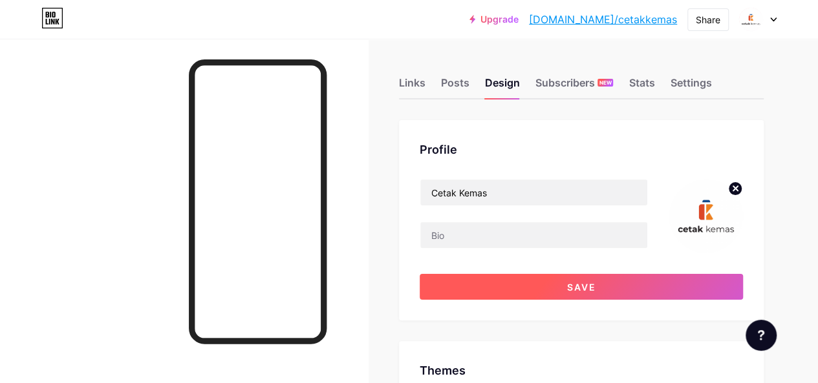
click at [569, 289] on span "Save" at bounding box center [581, 287] width 29 height 11
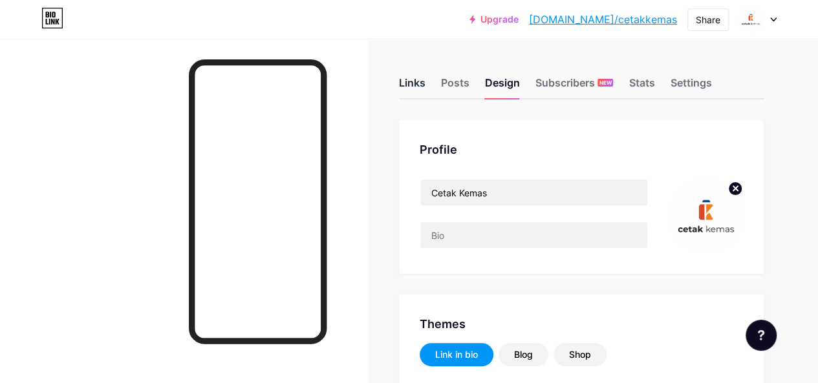
click at [418, 85] on div "Links" at bounding box center [412, 86] width 27 height 23
